Goal: Task Accomplishment & Management: Manage account settings

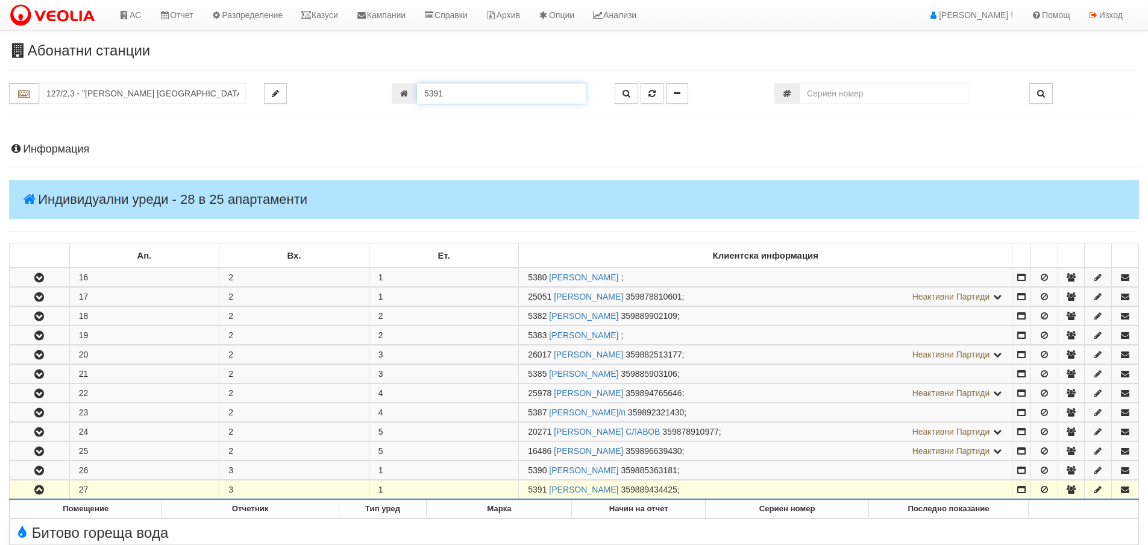
scroll to position [450, 0]
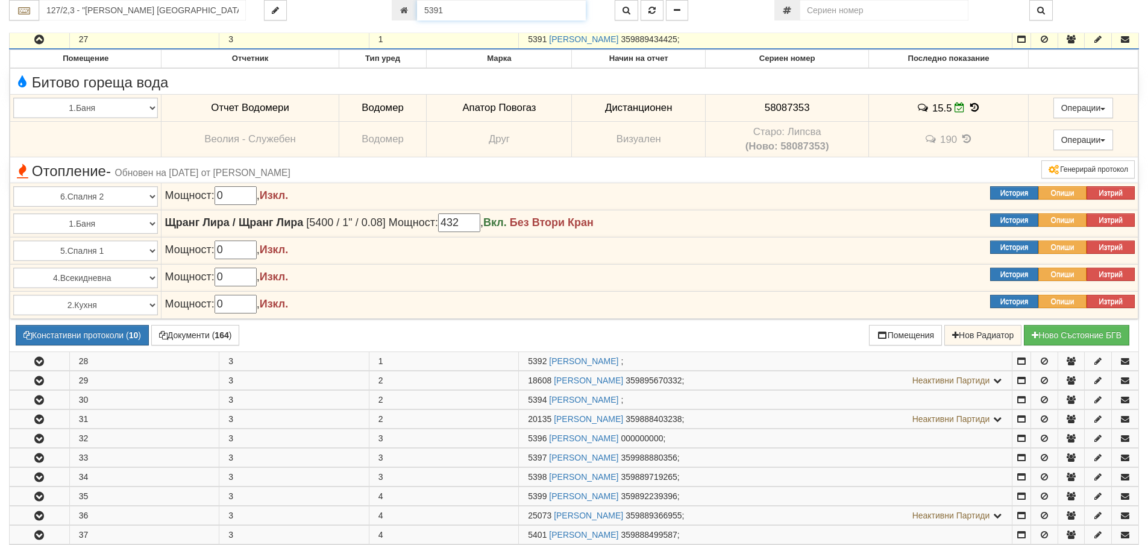
click at [457, 14] on input "5391" at bounding box center [501, 10] width 169 height 20
type input "21323"
type input "016/10 - "ВЕОЛИЯ ЕНЕРДЖИ ВАРНА " ЕАД"
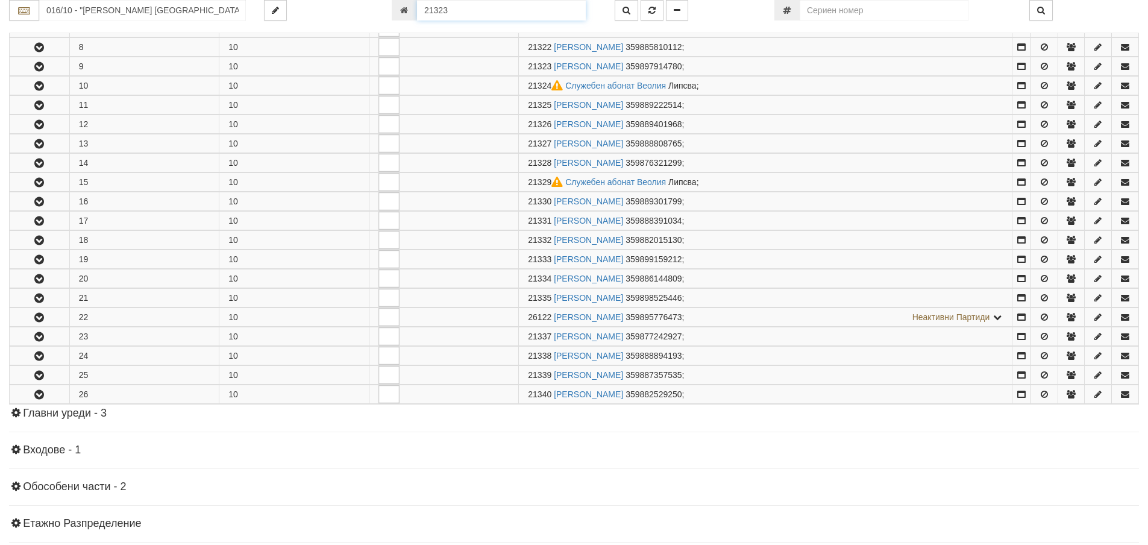
scroll to position [392, 0]
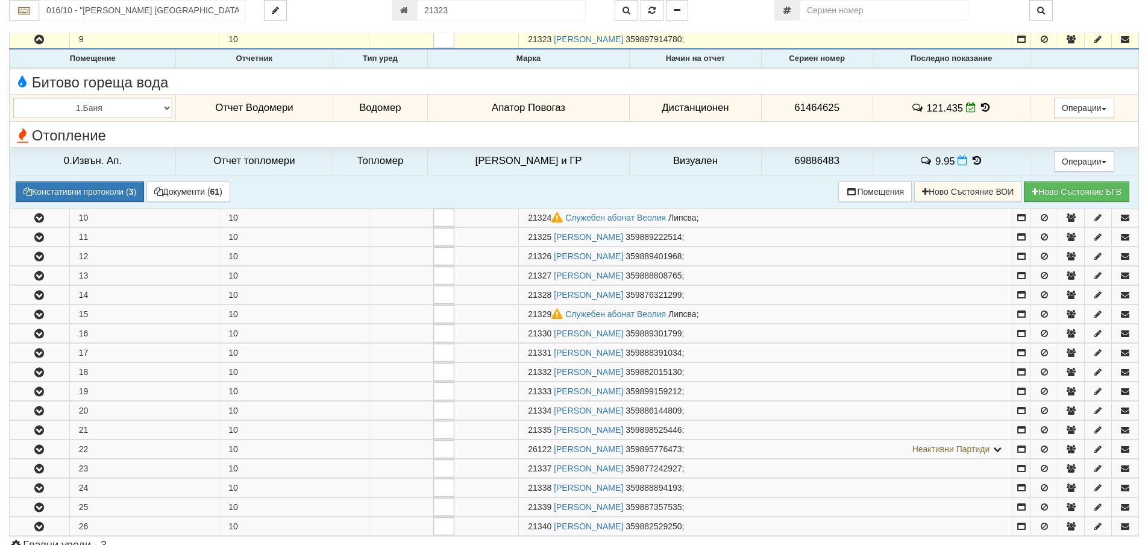
click at [981, 108] on icon at bounding box center [985, 107] width 13 height 10
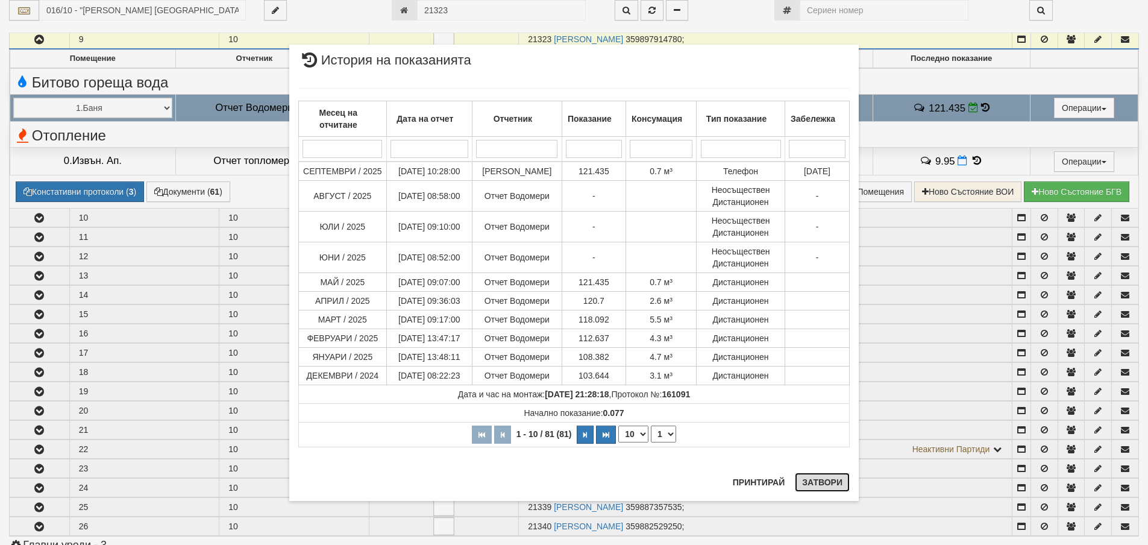
click at [829, 483] on button "Затвори" at bounding box center [822, 482] width 55 height 19
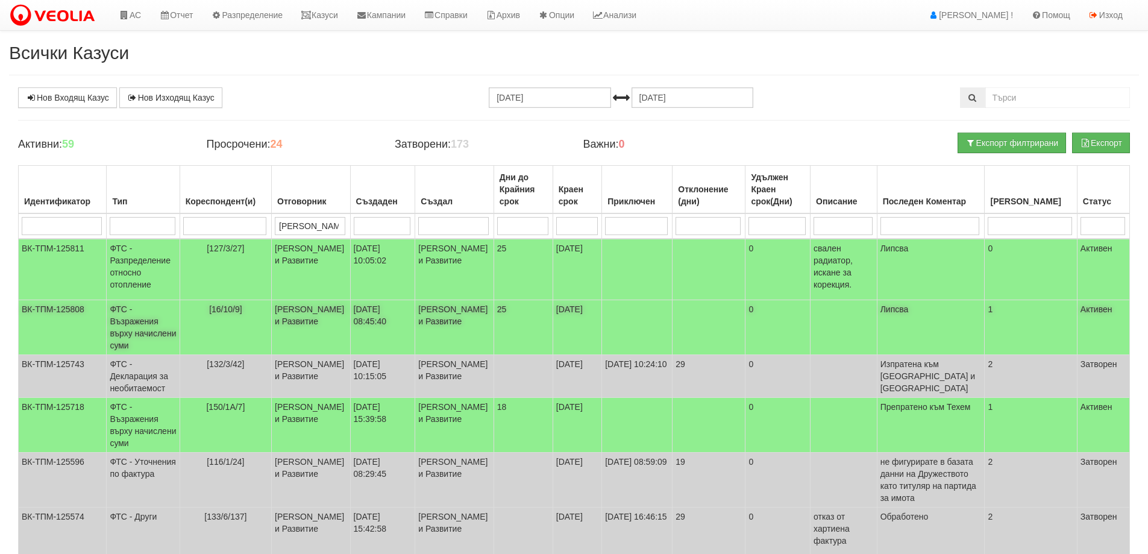
scroll to position [115, 0]
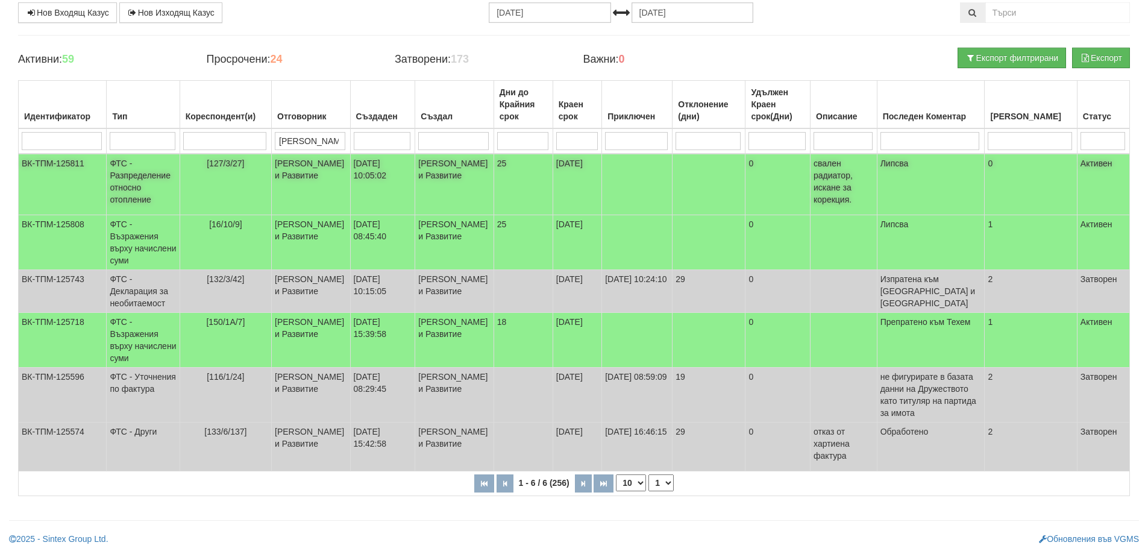
click at [246, 162] on td "[127/3/27]" at bounding box center [226, 184] width 92 height 61
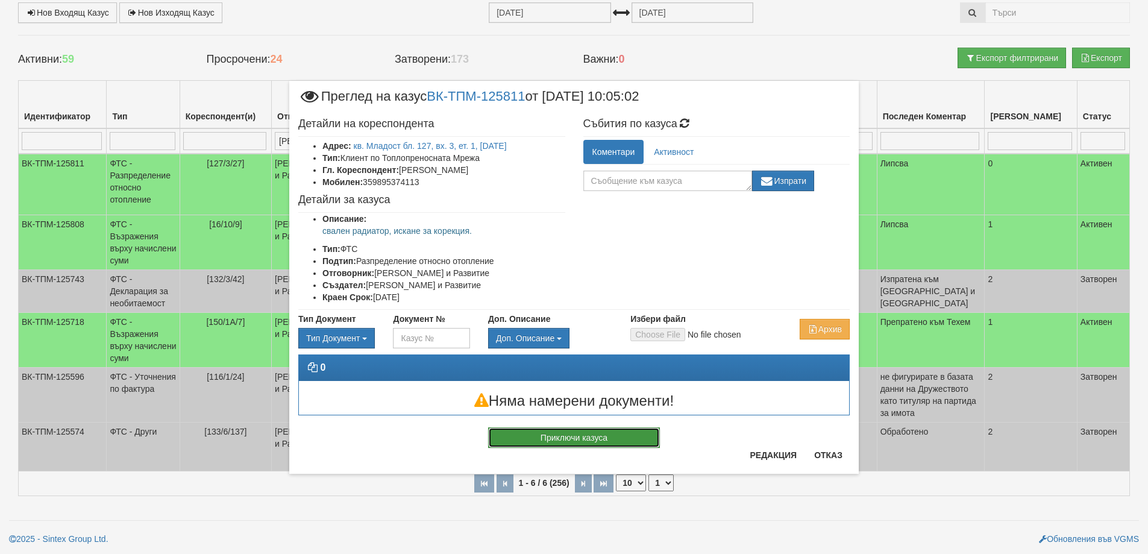
click at [623, 439] on button "Приключи казуса" at bounding box center [574, 437] width 172 height 20
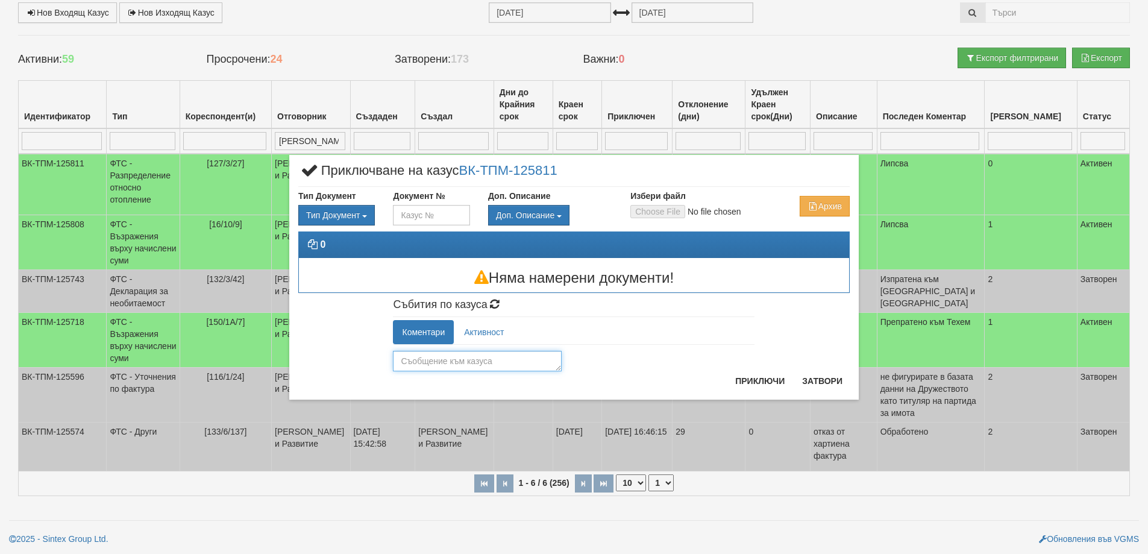
click at [503, 368] on textarea at bounding box center [477, 361] width 169 height 20
type textarea "Изготвена корекция и направено изравняване на АС"
click at [756, 379] on button "Приключи" at bounding box center [760, 380] width 64 height 19
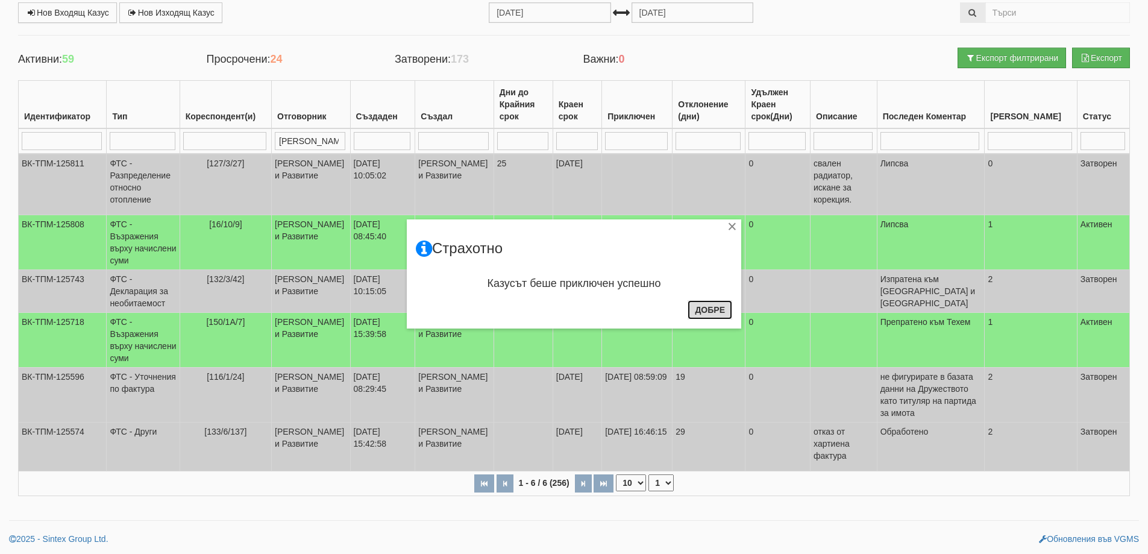
click at [700, 304] on button "Добре" at bounding box center [710, 309] width 45 height 19
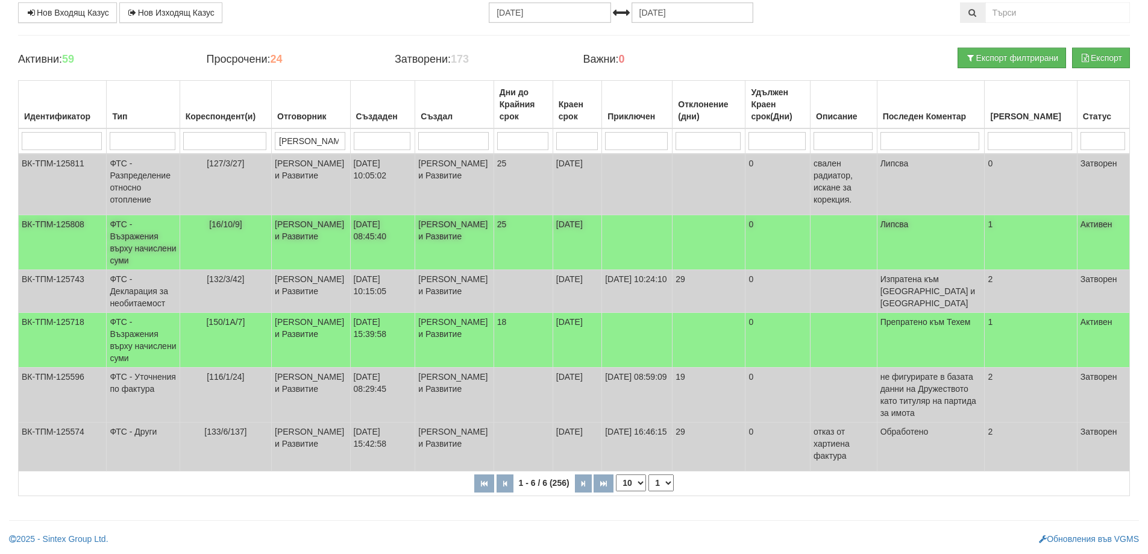
click at [247, 215] on td "[16/10/9]" at bounding box center [226, 242] width 92 height 55
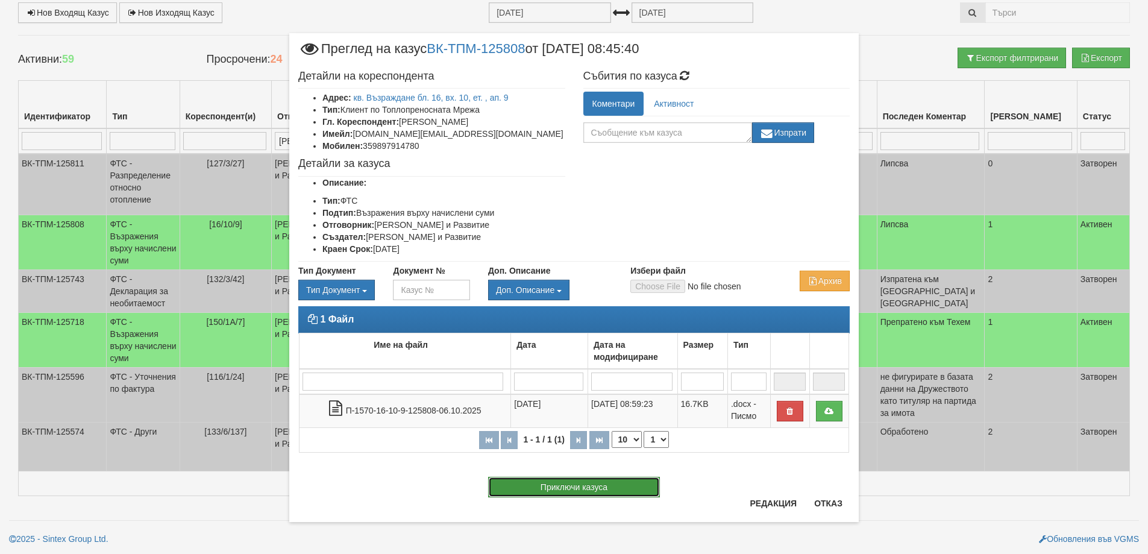
click at [538, 488] on button "Приключи казуса" at bounding box center [574, 487] width 172 height 20
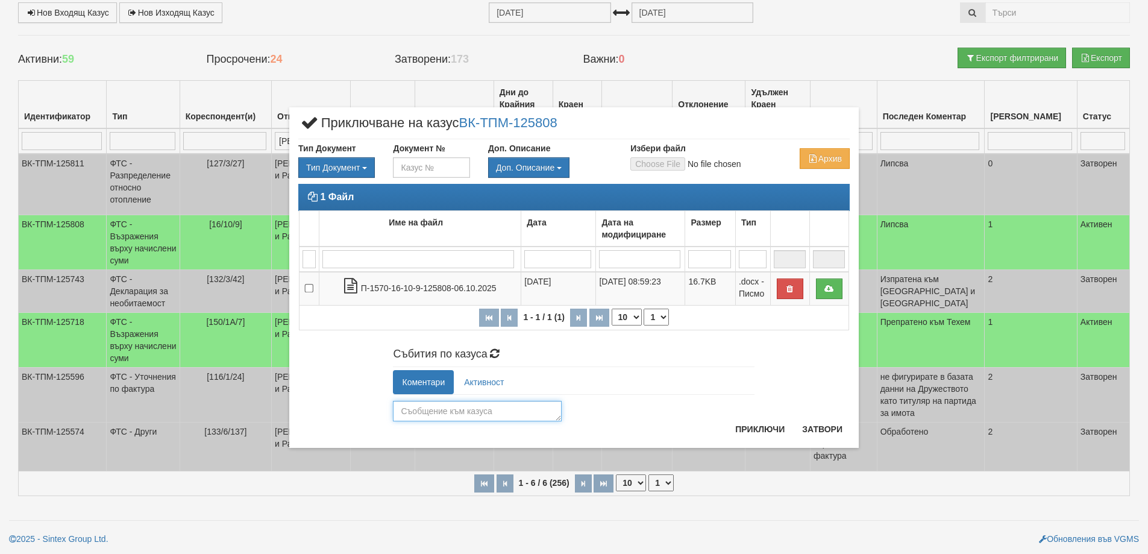
click at [428, 402] on textarea at bounding box center [477, 411] width 169 height 20
type textarea "Изготвена корекция"
click at [767, 423] on button "Приключи" at bounding box center [760, 428] width 64 height 19
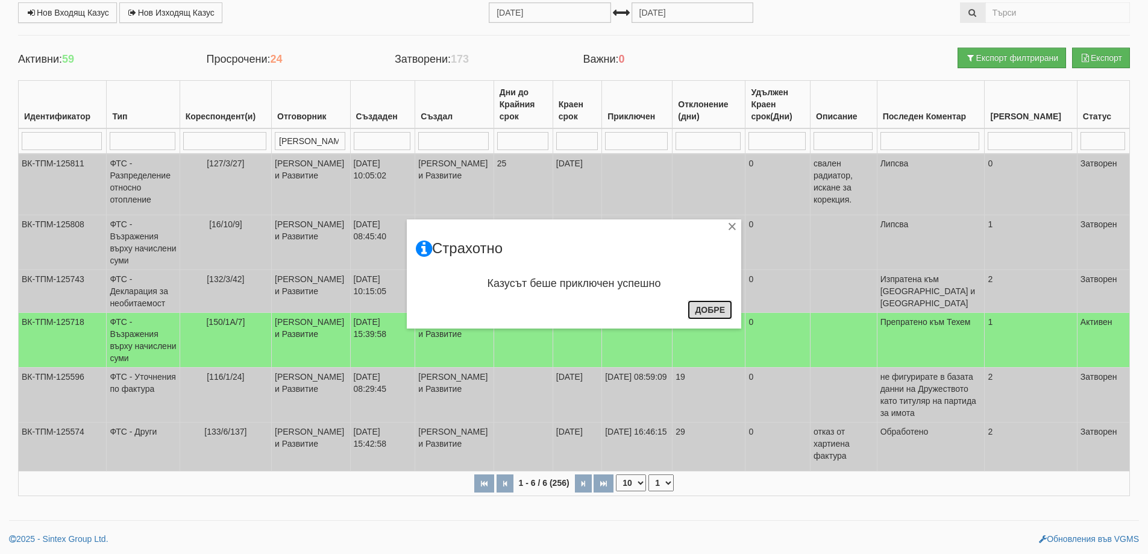
click at [719, 309] on button "Добре" at bounding box center [710, 309] width 45 height 19
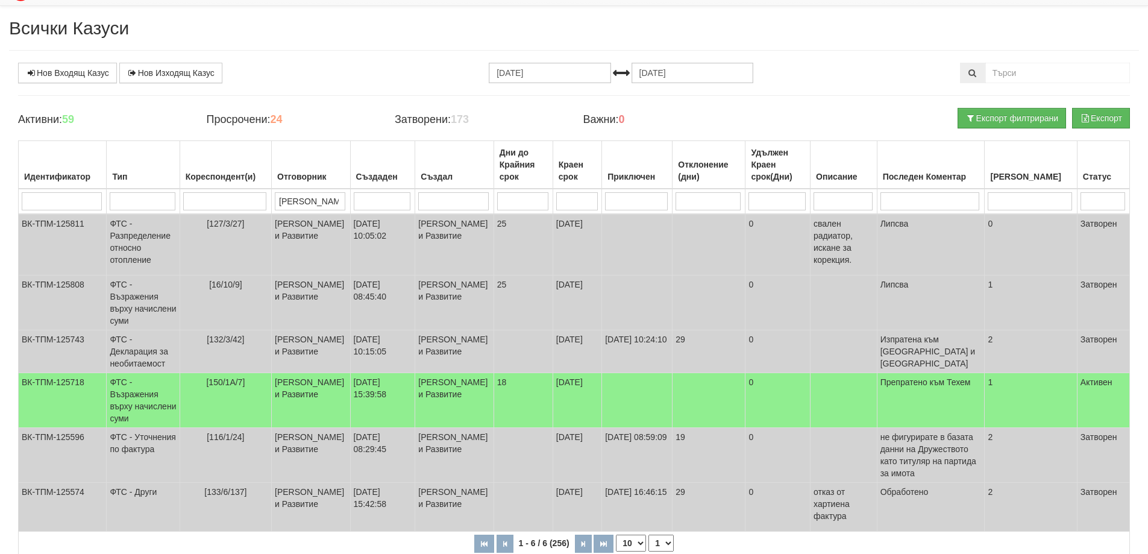
scroll to position [0, 0]
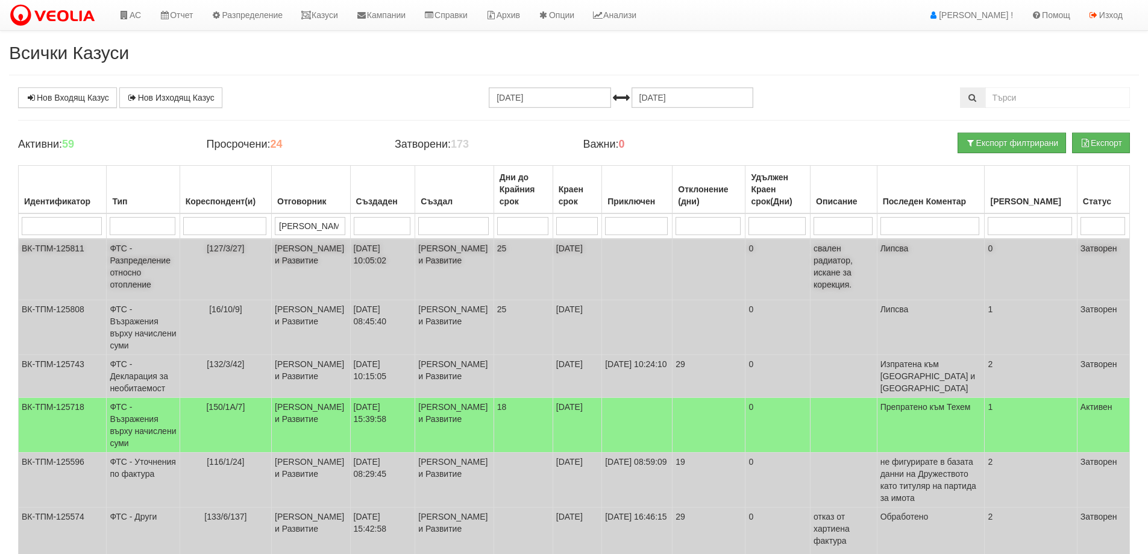
click at [213, 258] on td "[127/3/27]" at bounding box center [226, 269] width 92 height 61
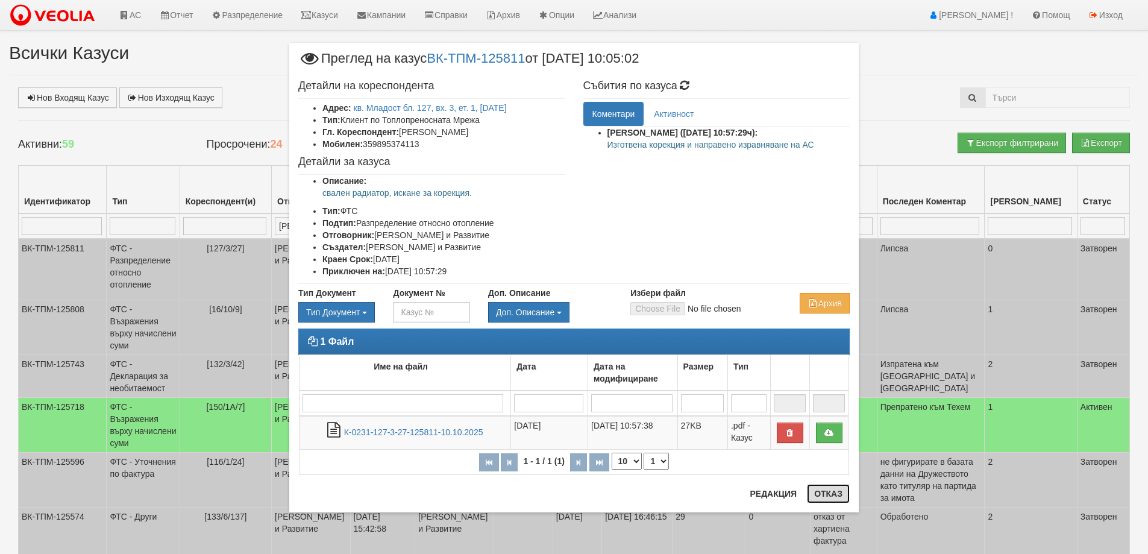
click at [831, 491] on button "Отказ" at bounding box center [828, 493] width 43 height 19
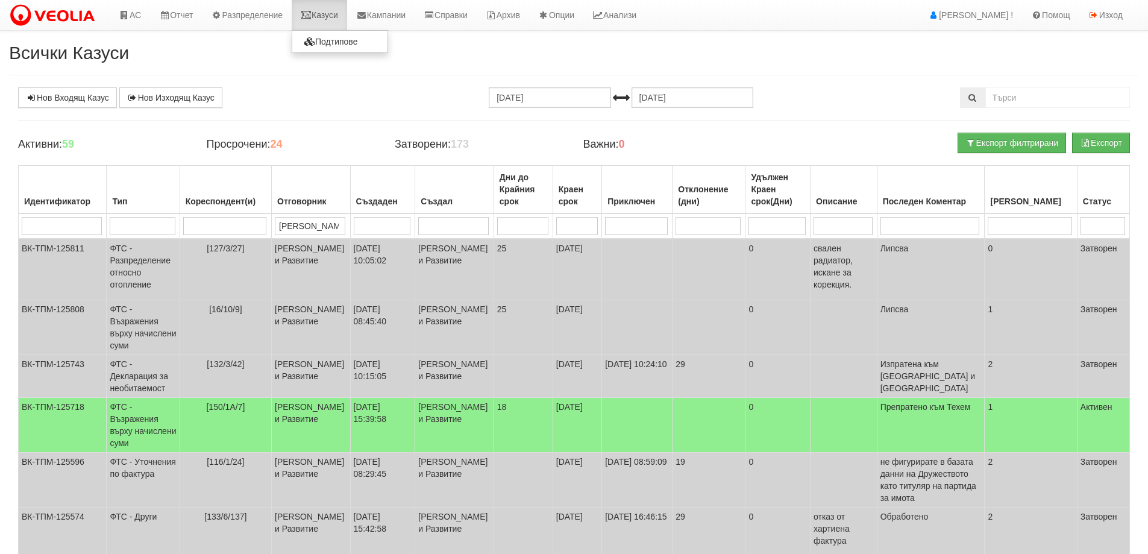
click at [341, 13] on link "Казуси" at bounding box center [319, 15] width 55 height 30
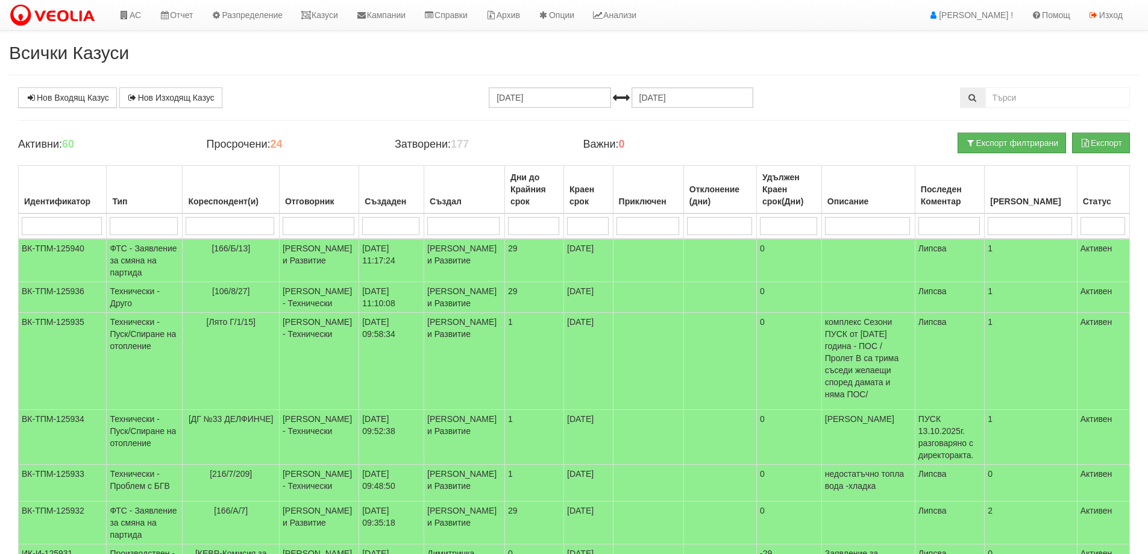
click at [348, 222] on input "search" at bounding box center [319, 226] width 72 height 18
click at [331, 17] on link "Казуси" at bounding box center [319, 15] width 55 height 30
